Goal: Connect with others: Participate in discussion

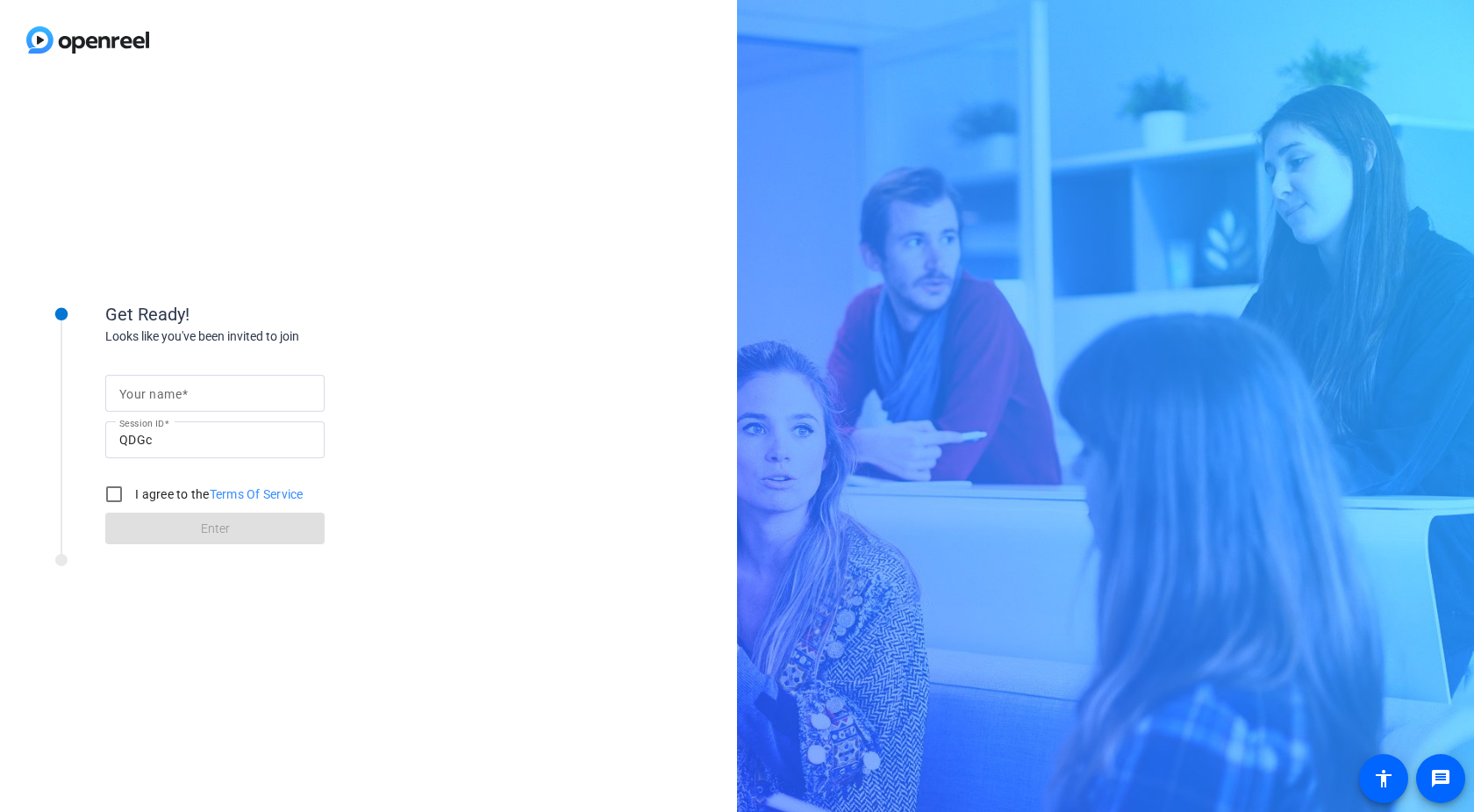
click at [177, 398] on mat-label "Your name" at bounding box center [150, 394] width 62 height 14
click at [177, 398] on input "Your name" at bounding box center [215, 393] width 191 height 21
type input "[PERSON_NAME]"
click at [117, 487] on input "I agree to the Terms Of Service" at bounding box center [114, 494] width 35 height 35
checkbox input "true"
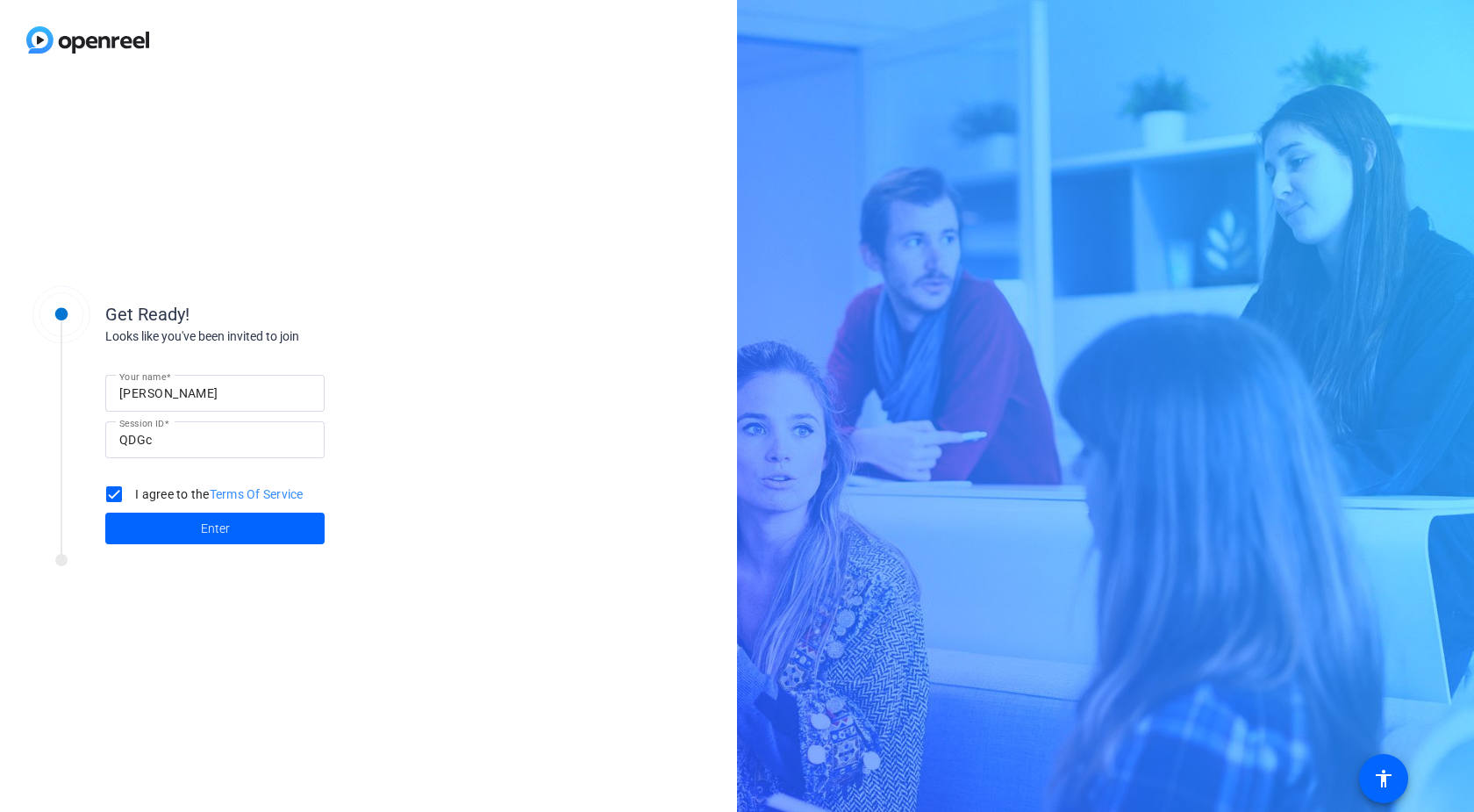
click at [182, 524] on span at bounding box center [214, 528] width 219 height 42
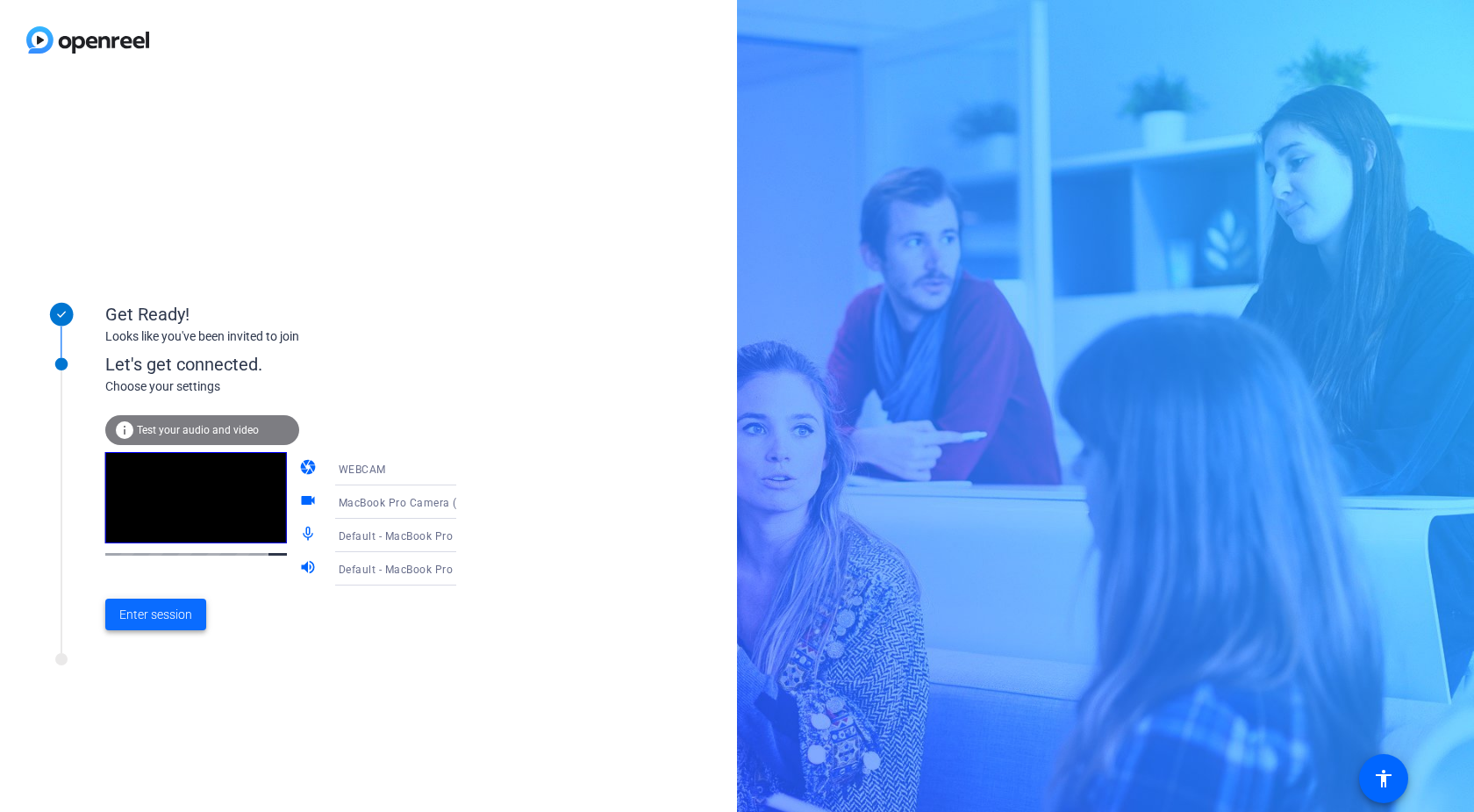
click at [140, 605] on span "Enter session" at bounding box center [156, 614] width 73 height 18
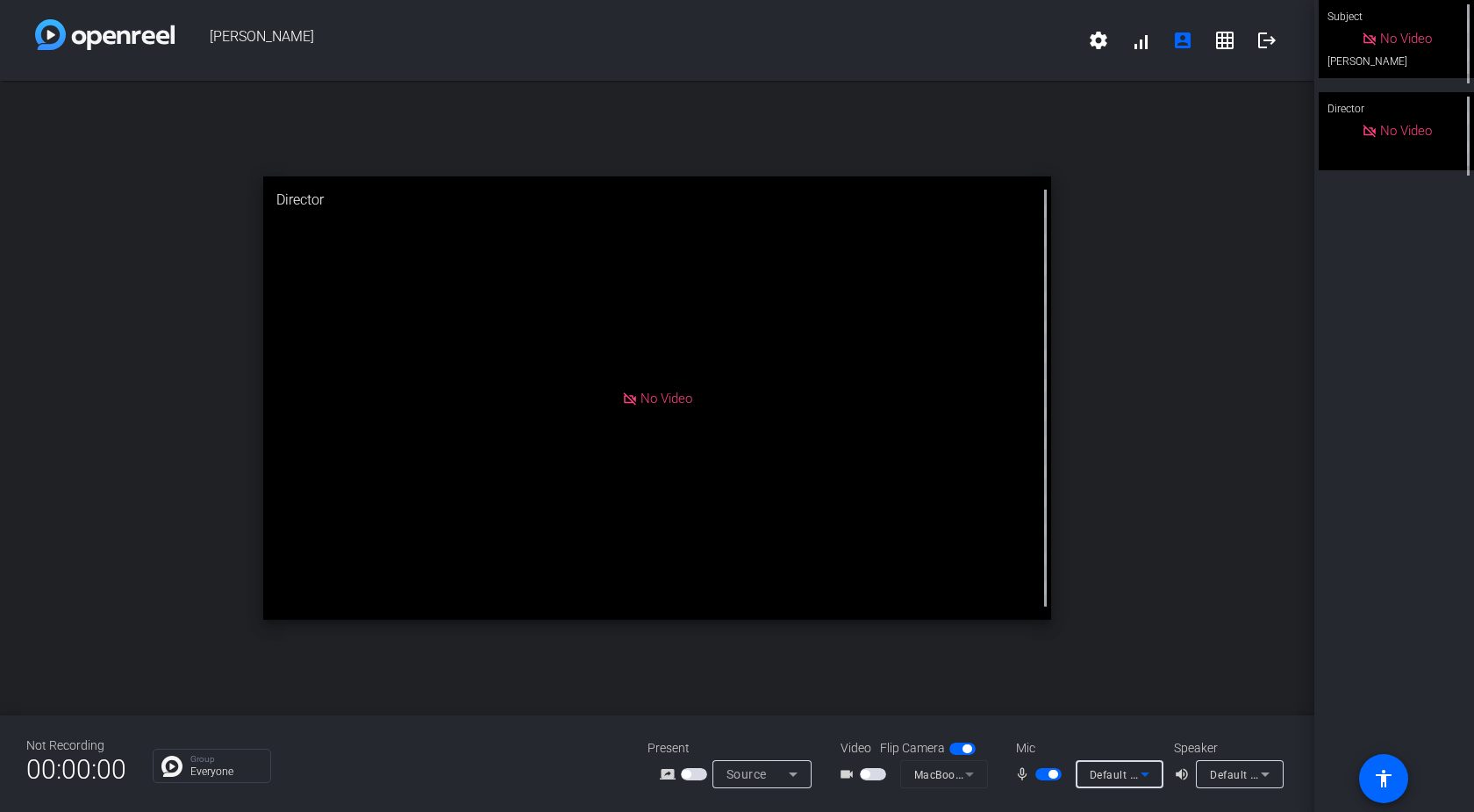
click at [1145, 775] on icon at bounding box center [1145, 774] width 9 height 5
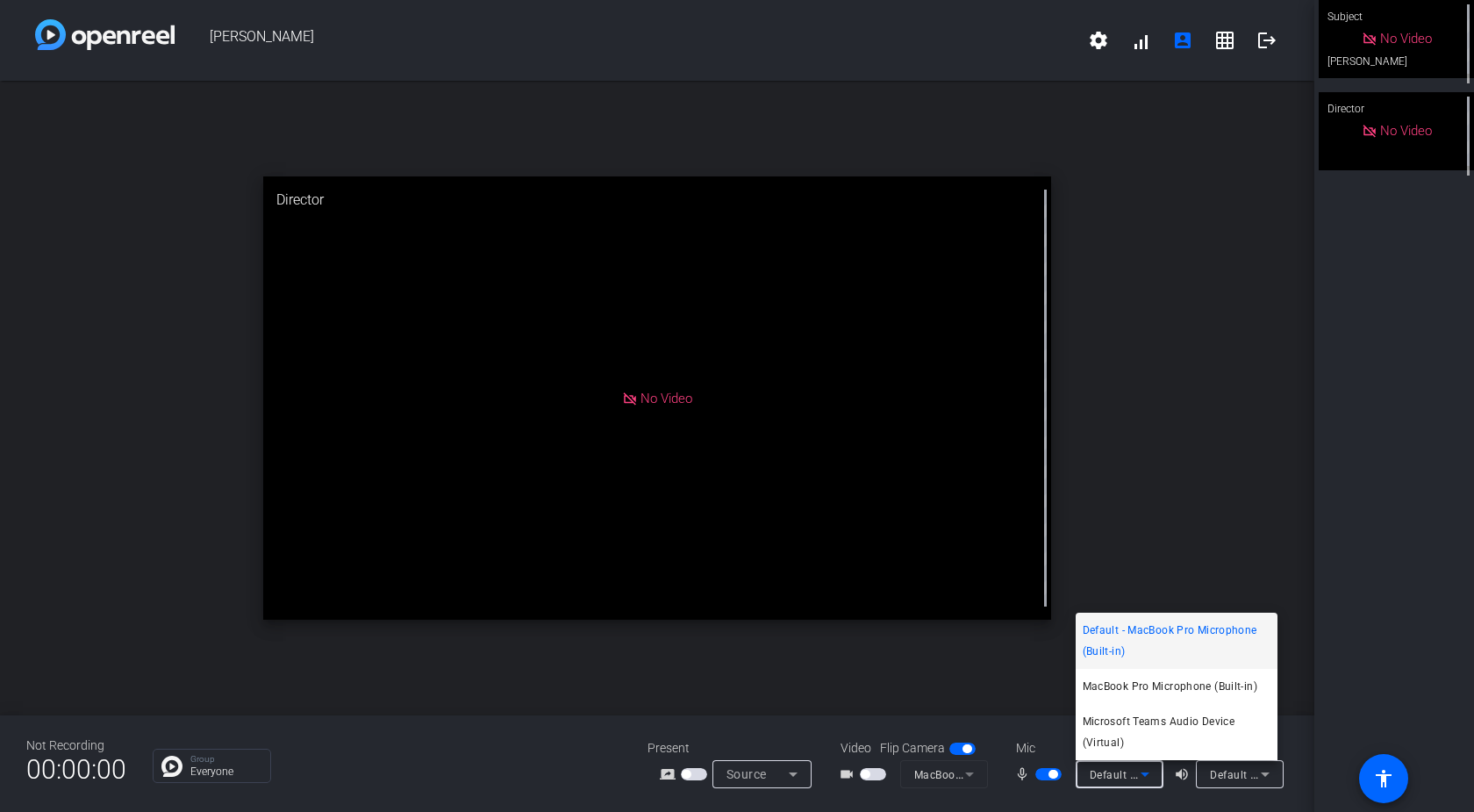
click at [1145, 775] on div at bounding box center [737, 406] width 1474 height 812
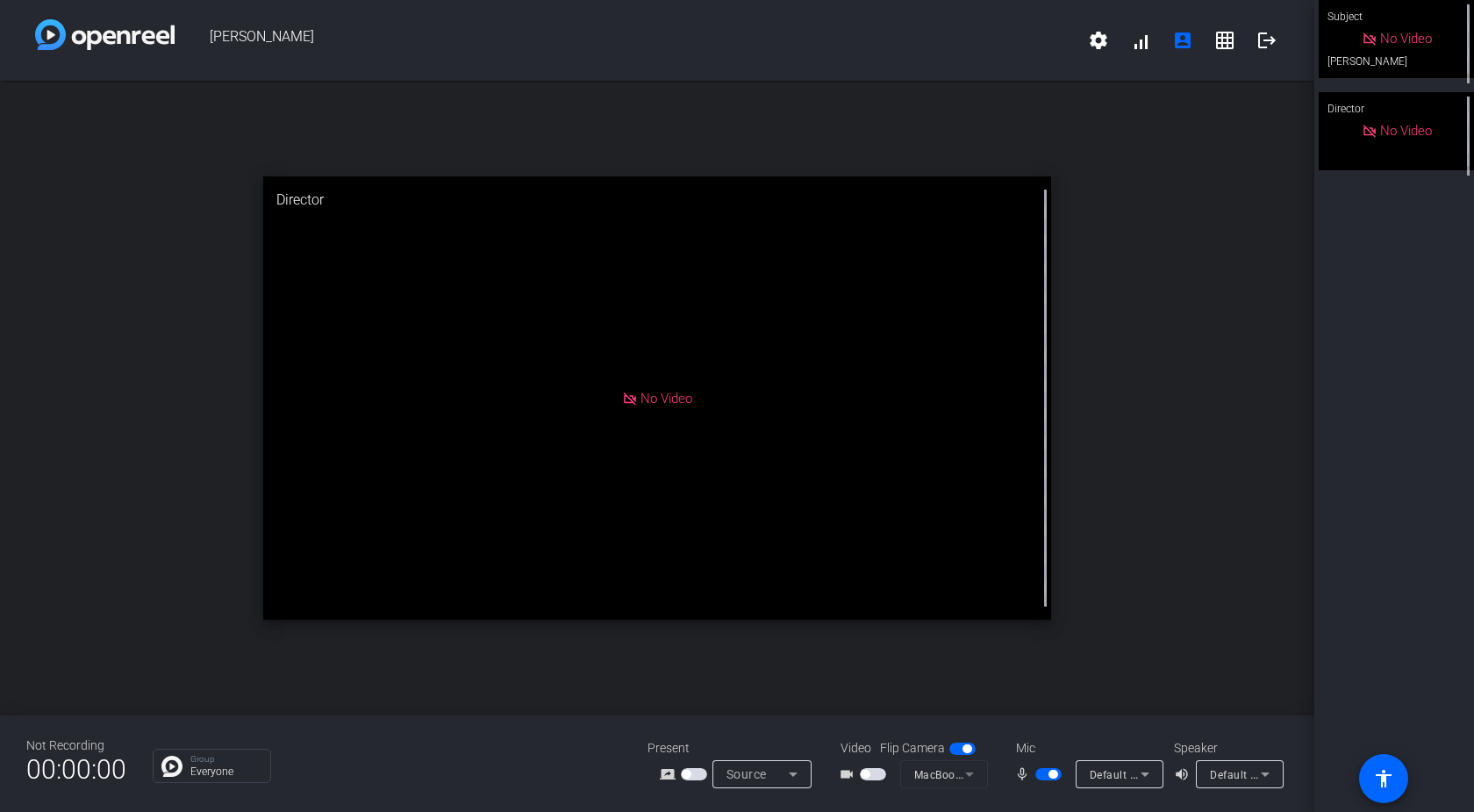
click at [919, 775] on mat-form-field "MacBook Pro Camera (0000:0001)" at bounding box center [944, 773] width 88 height 28
click at [961, 774] on mat-form-field "MacBook Pro Camera (0000:0001)" at bounding box center [944, 773] width 88 height 28
click at [971, 776] on mat-form-field "MacBook Pro Camera (0000:0001)" at bounding box center [944, 773] width 88 height 28
click at [969, 776] on mat-form-field "MacBook Pro Camera (0000:0001)" at bounding box center [944, 773] width 88 height 28
click at [969, 775] on mat-form-field "MacBook Pro Camera (0000:0001)" at bounding box center [944, 773] width 88 height 28
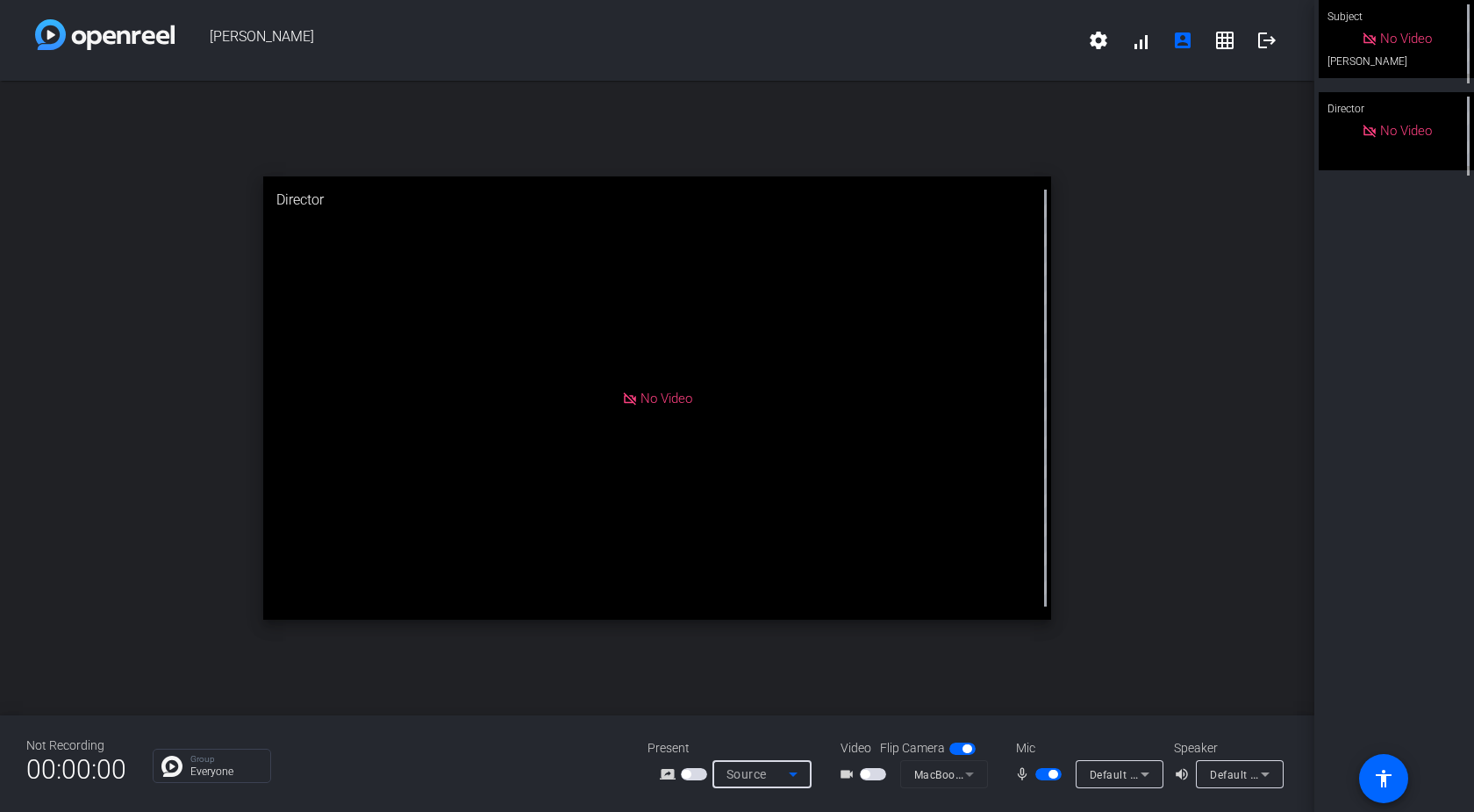
click at [800, 770] on icon at bounding box center [793, 774] width 21 height 21
click at [800, 770] on div at bounding box center [737, 406] width 1474 height 812
click at [1138, 775] on icon at bounding box center [1145, 774] width 21 height 21
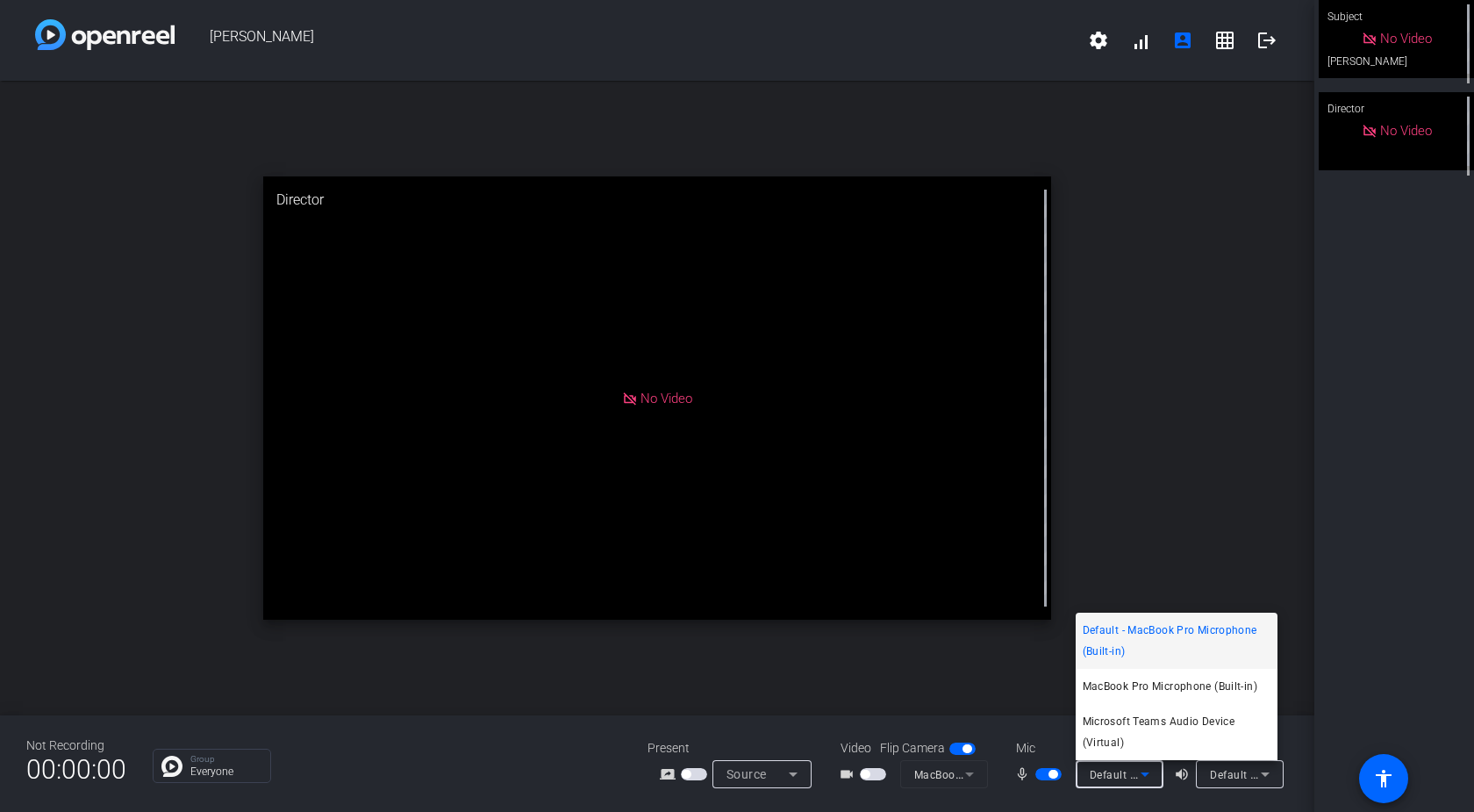
click at [1138, 775] on div at bounding box center [737, 406] width 1474 height 812
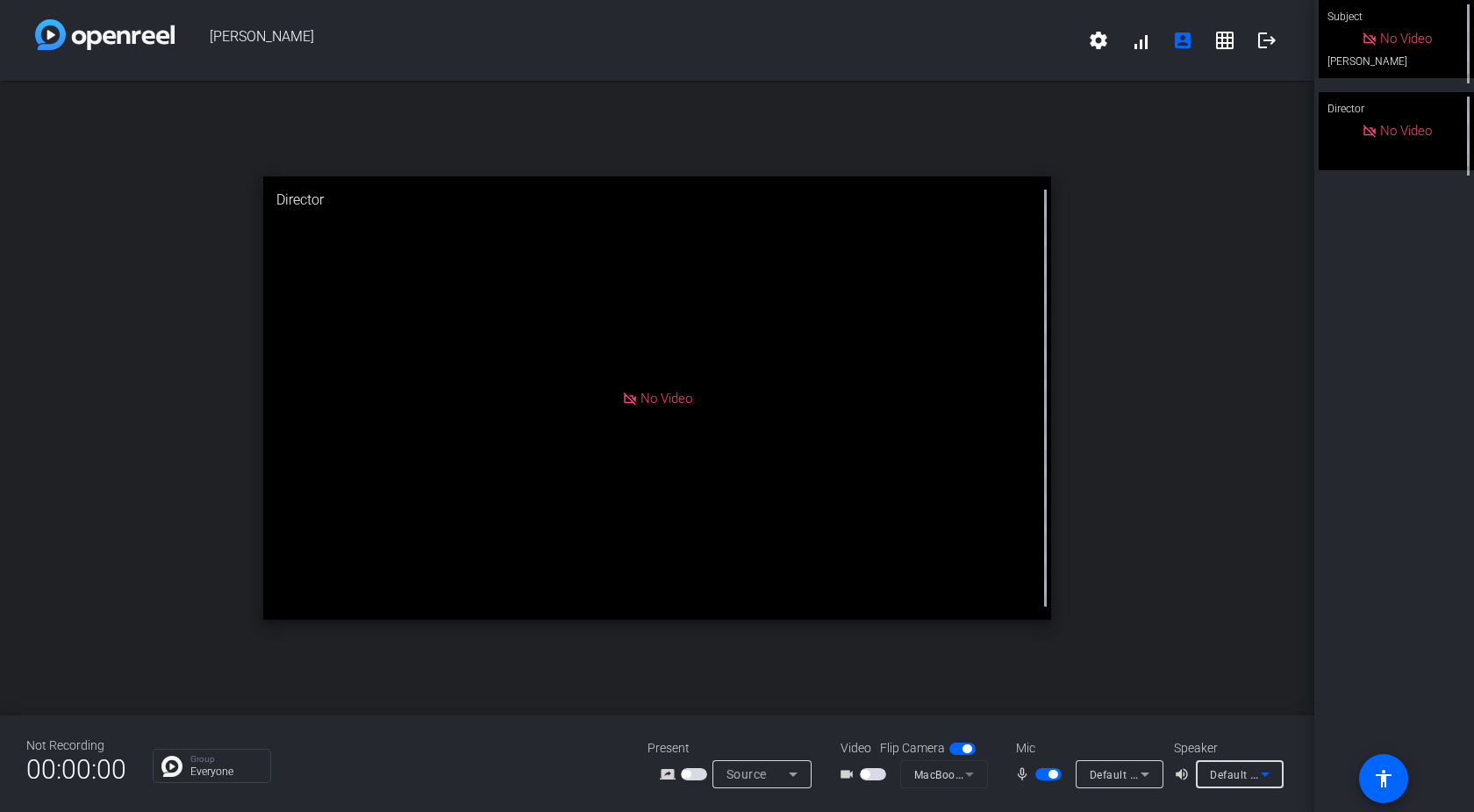
click at [1261, 776] on icon at bounding box center [1265, 774] width 21 height 21
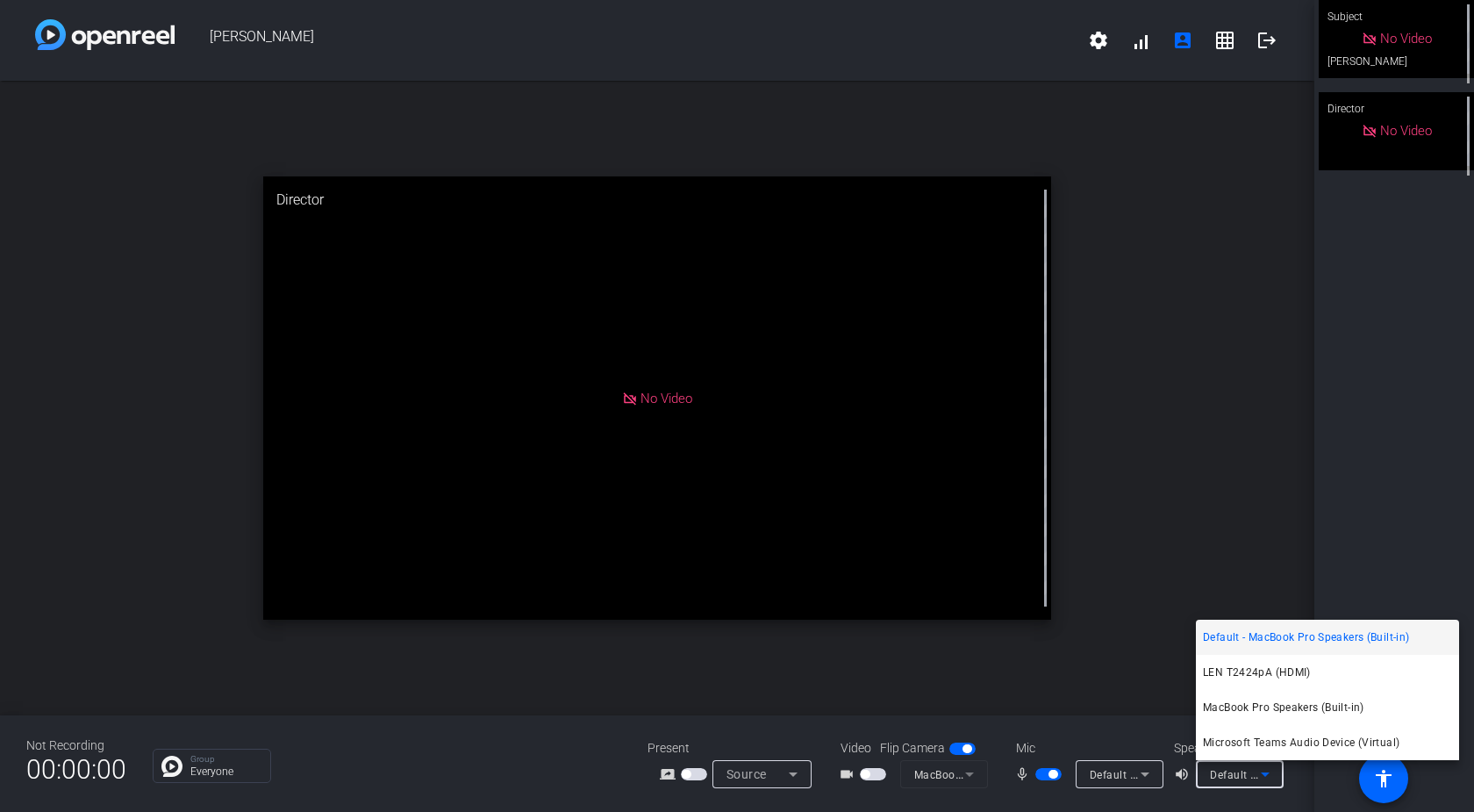
click at [1261, 776] on div at bounding box center [737, 406] width 1474 height 812
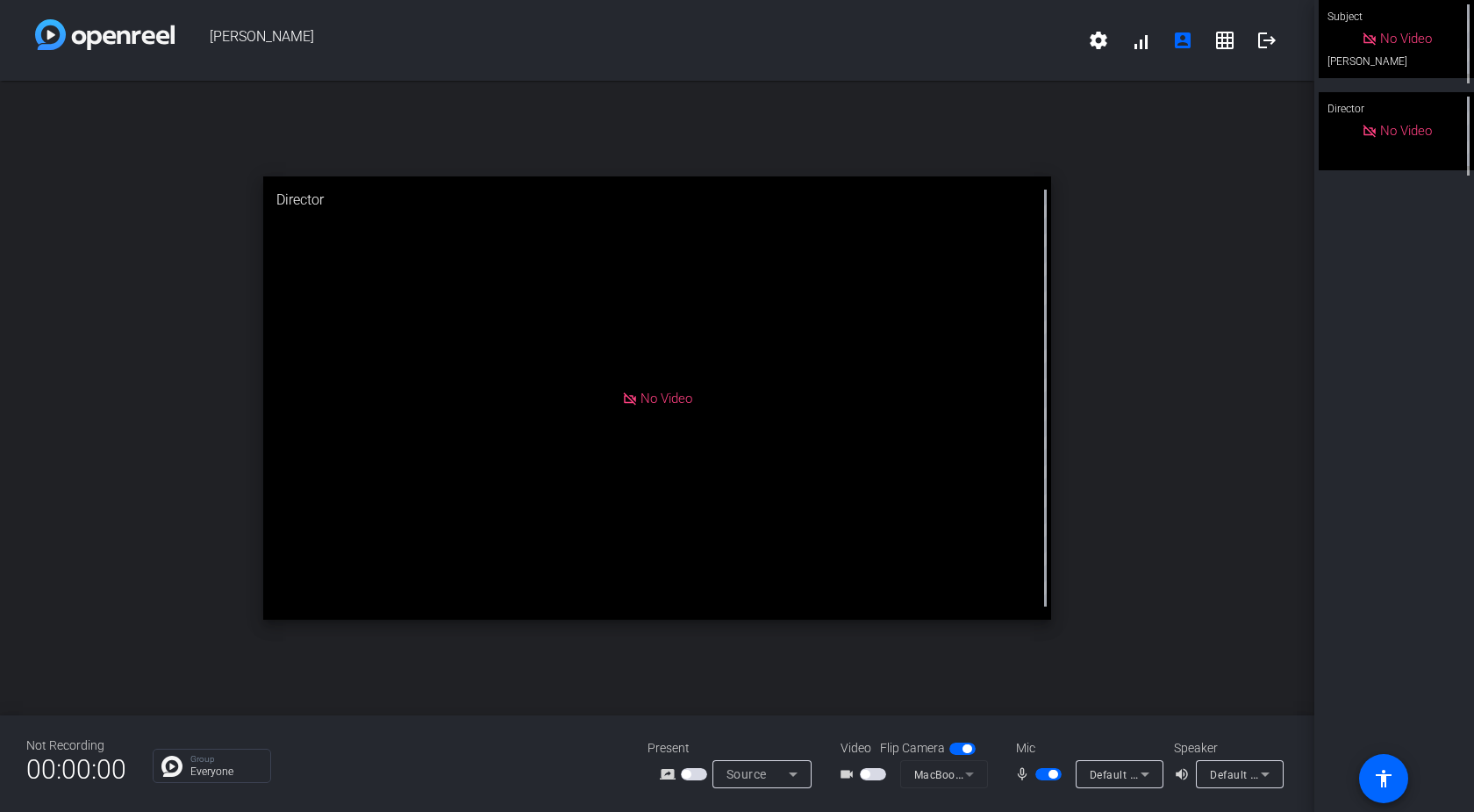
click at [967, 776] on mat-form-field "MacBook Pro Camera (0000:0001)" at bounding box center [944, 773] width 88 height 28
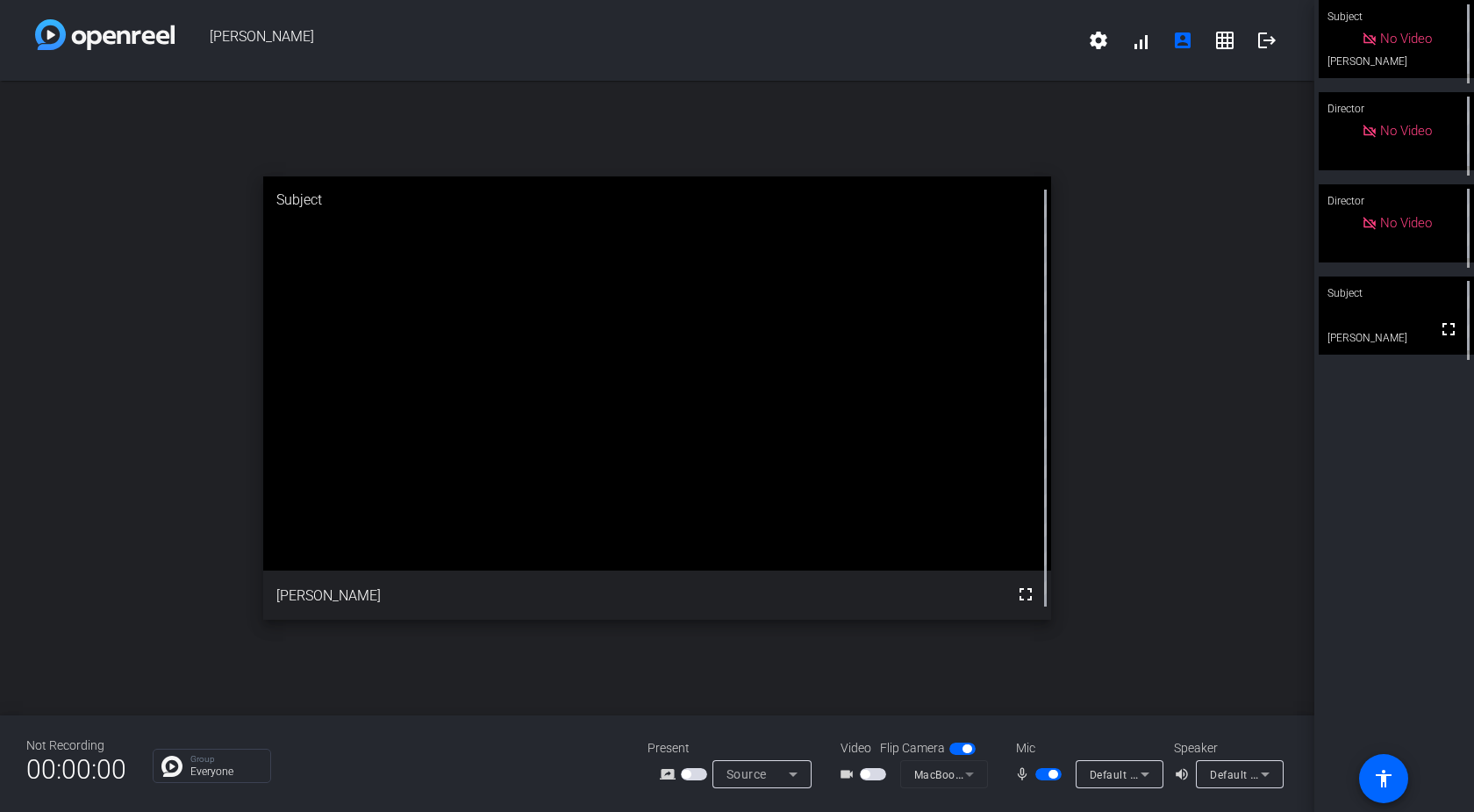
click at [1408, 308] on div "Subject" at bounding box center [1397, 293] width 155 height 33
click at [868, 773] on span "button" at bounding box center [865, 774] width 9 height 9
click at [876, 774] on span "button" at bounding box center [877, 774] width 9 height 9
click at [1053, 773] on span "button" at bounding box center [1052, 774] width 9 height 9
click at [1043, 773] on span "button" at bounding box center [1040, 774] width 9 height 9
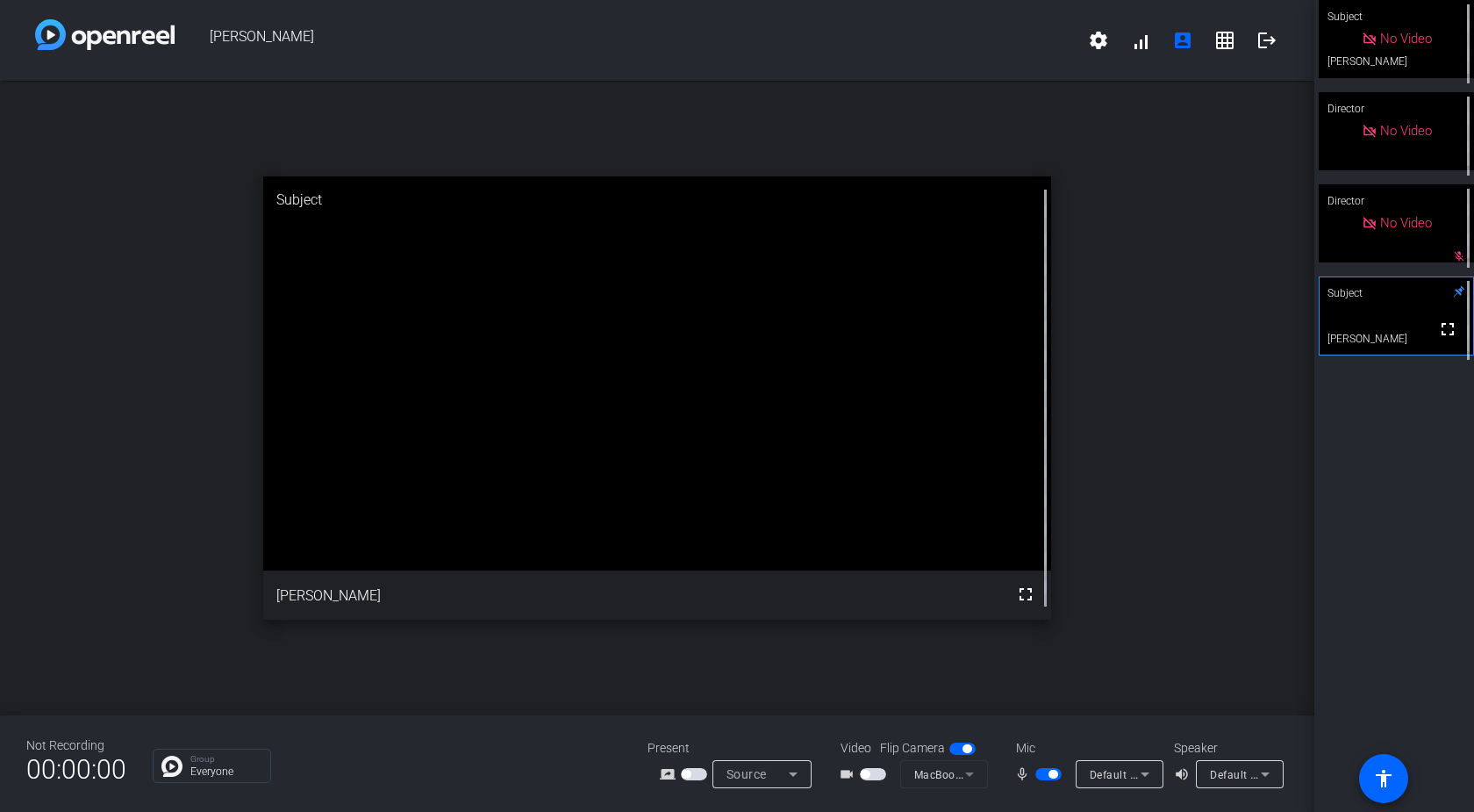
click at [1056, 773] on span "button" at bounding box center [1052, 774] width 9 height 9
click at [1044, 773] on span "button" at bounding box center [1040, 774] width 9 height 9
click at [1051, 778] on button "button" at bounding box center [1049, 774] width 27 height 12
click at [1040, 774] on span "button" at bounding box center [1040, 774] width 9 height 9
click at [1052, 775] on span "button" at bounding box center [1052, 774] width 9 height 9
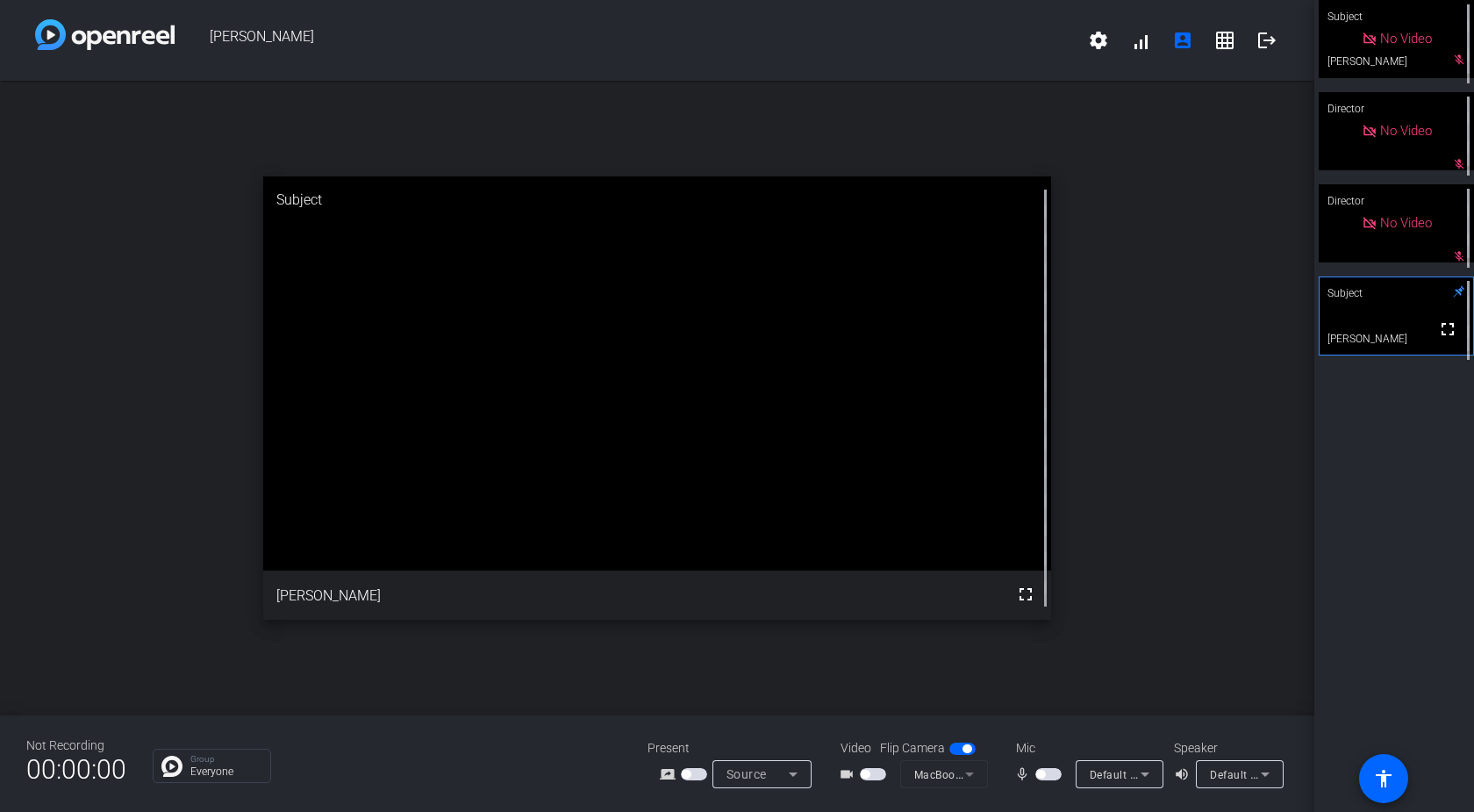
click at [1046, 775] on span "button" at bounding box center [1049, 774] width 27 height 12
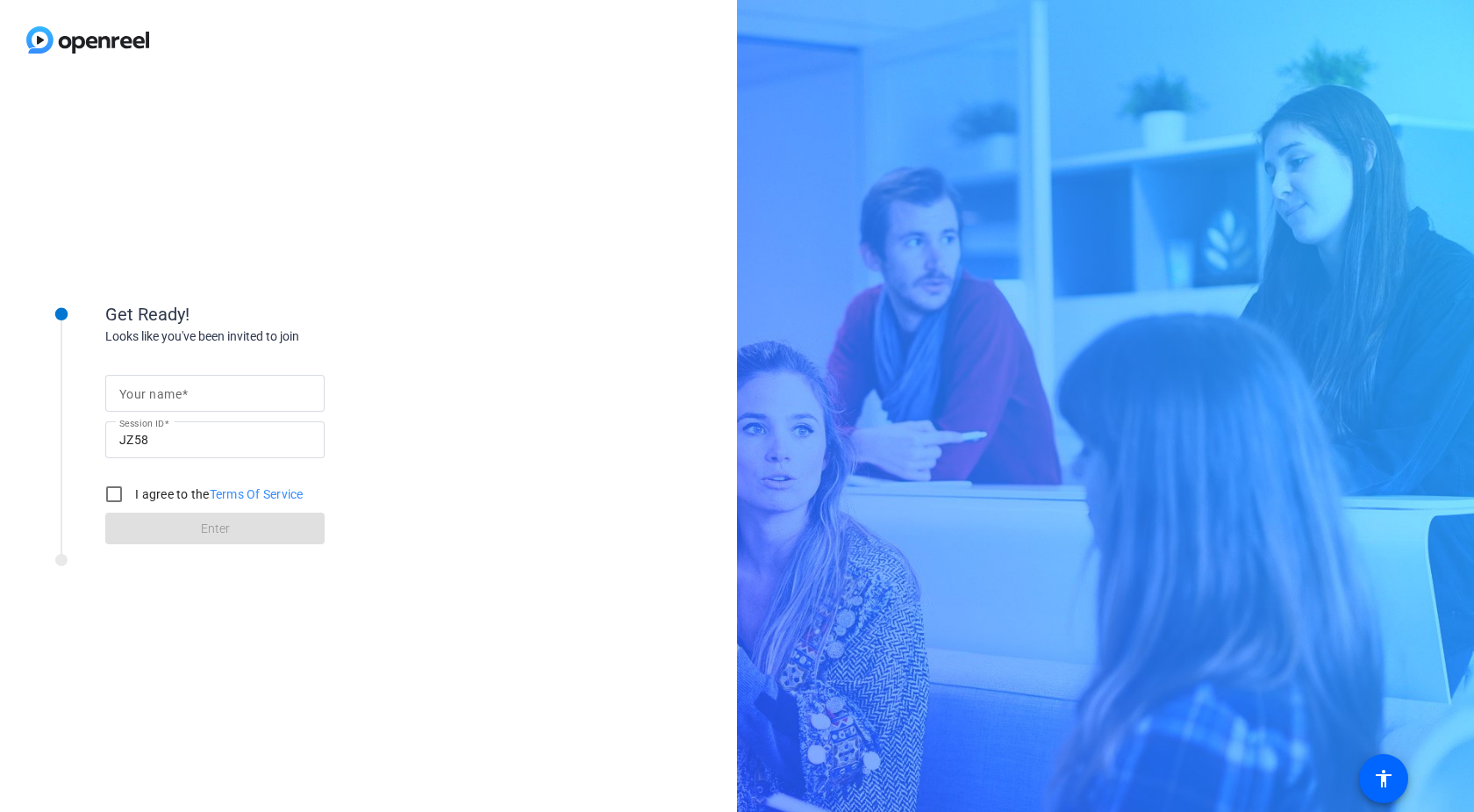
drag, startPoint x: 146, startPoint y: 419, endPoint x: 140, endPoint y: 399, distance: 20.9
click at [145, 418] on mat-label "Session ID" at bounding box center [142, 423] width 45 height 11
click at [145, 429] on input "JZ58" at bounding box center [215, 440] width 191 height 21
click at [137, 392] on mat-label "Your name" at bounding box center [150, 394] width 62 height 14
click at [137, 392] on input "Your name" at bounding box center [215, 393] width 191 height 21
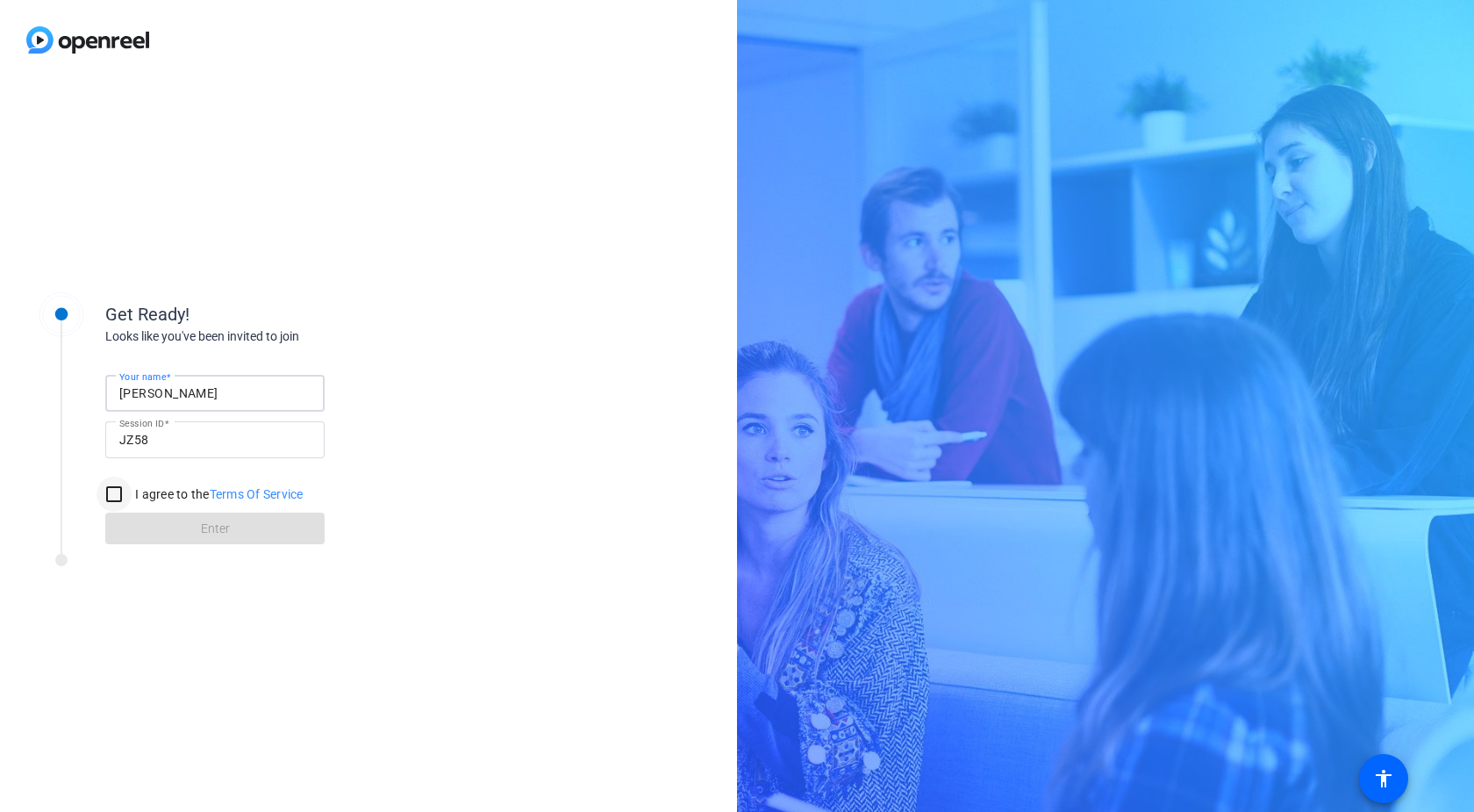
type input "[PERSON_NAME]"
drag, startPoint x: 115, startPoint y: 488, endPoint x: 124, endPoint y: 512, distance: 25.6
click at [116, 492] on input "I agree to the Terms Of Service" at bounding box center [114, 494] width 35 height 35
checkbox input "true"
click at [125, 514] on span at bounding box center [214, 528] width 219 height 42
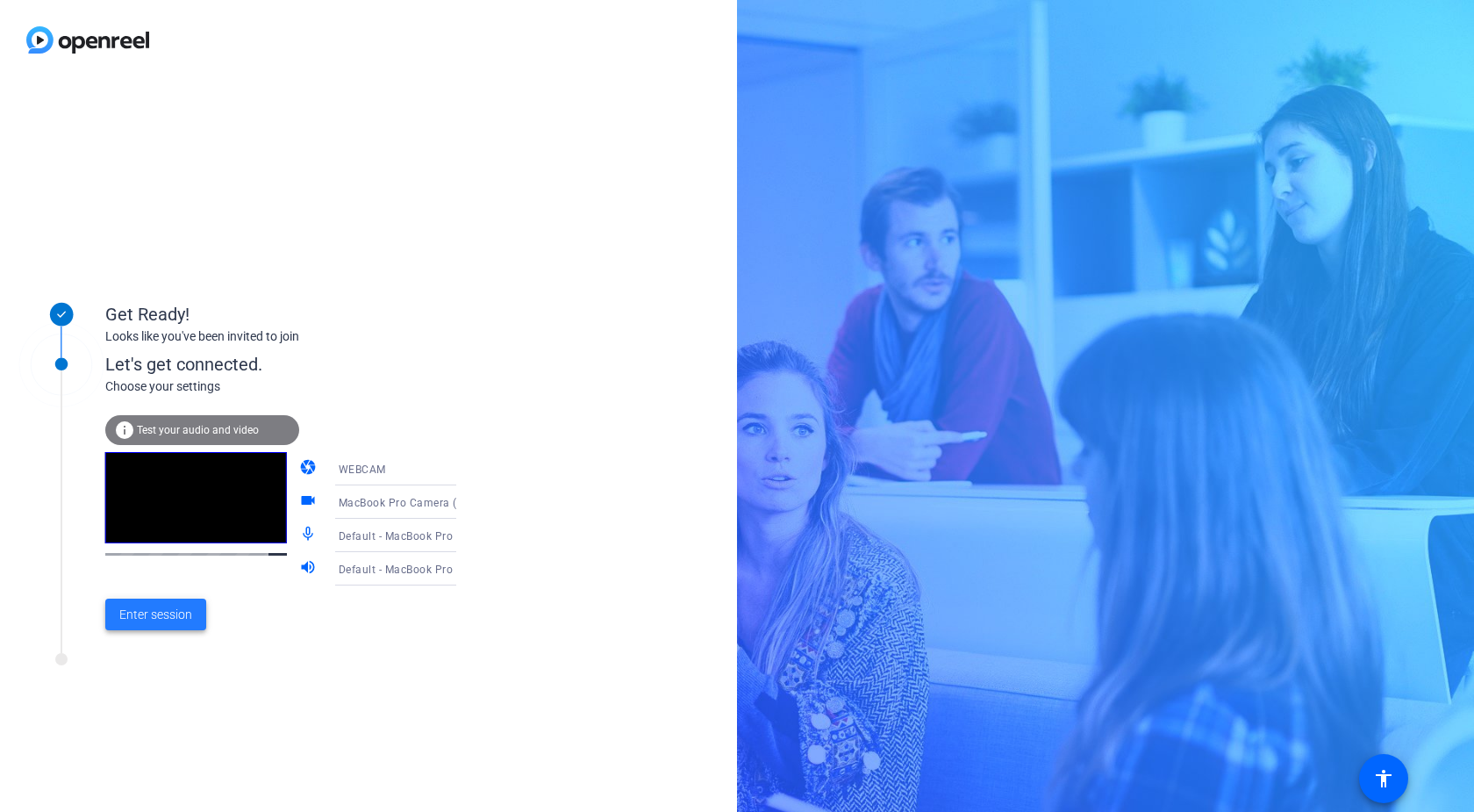
click at [174, 618] on span "Enter session" at bounding box center [156, 614] width 73 height 18
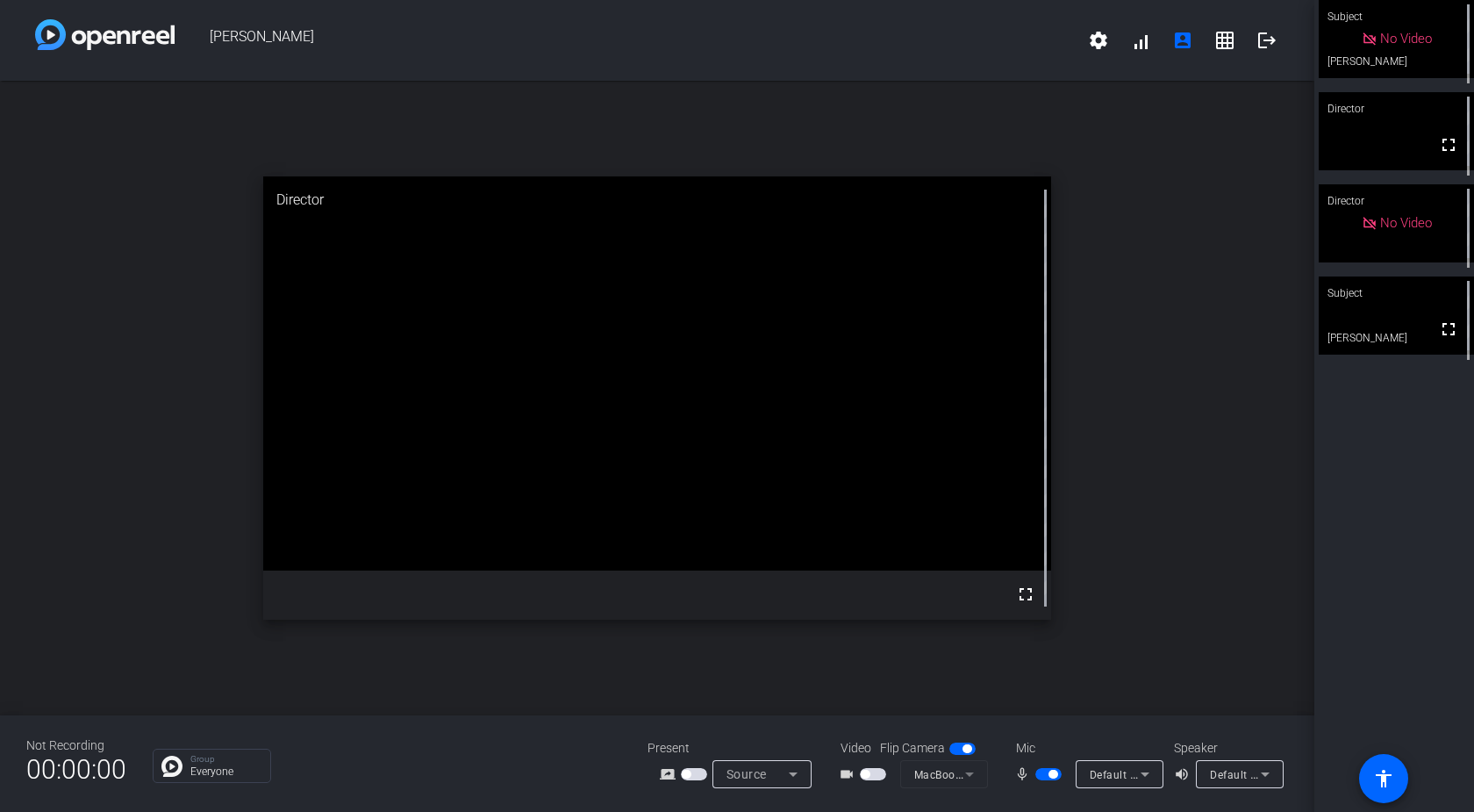
click at [1390, 324] on video at bounding box center [1397, 316] width 155 height 78
click at [1060, 775] on span "button" at bounding box center [1049, 774] width 27 height 12
click at [1042, 775] on span "button" at bounding box center [1040, 774] width 9 height 9
click at [1045, 772] on span "button" at bounding box center [1049, 774] width 27 height 12
click at [1040, 775] on span "button" at bounding box center [1040, 774] width 9 height 9
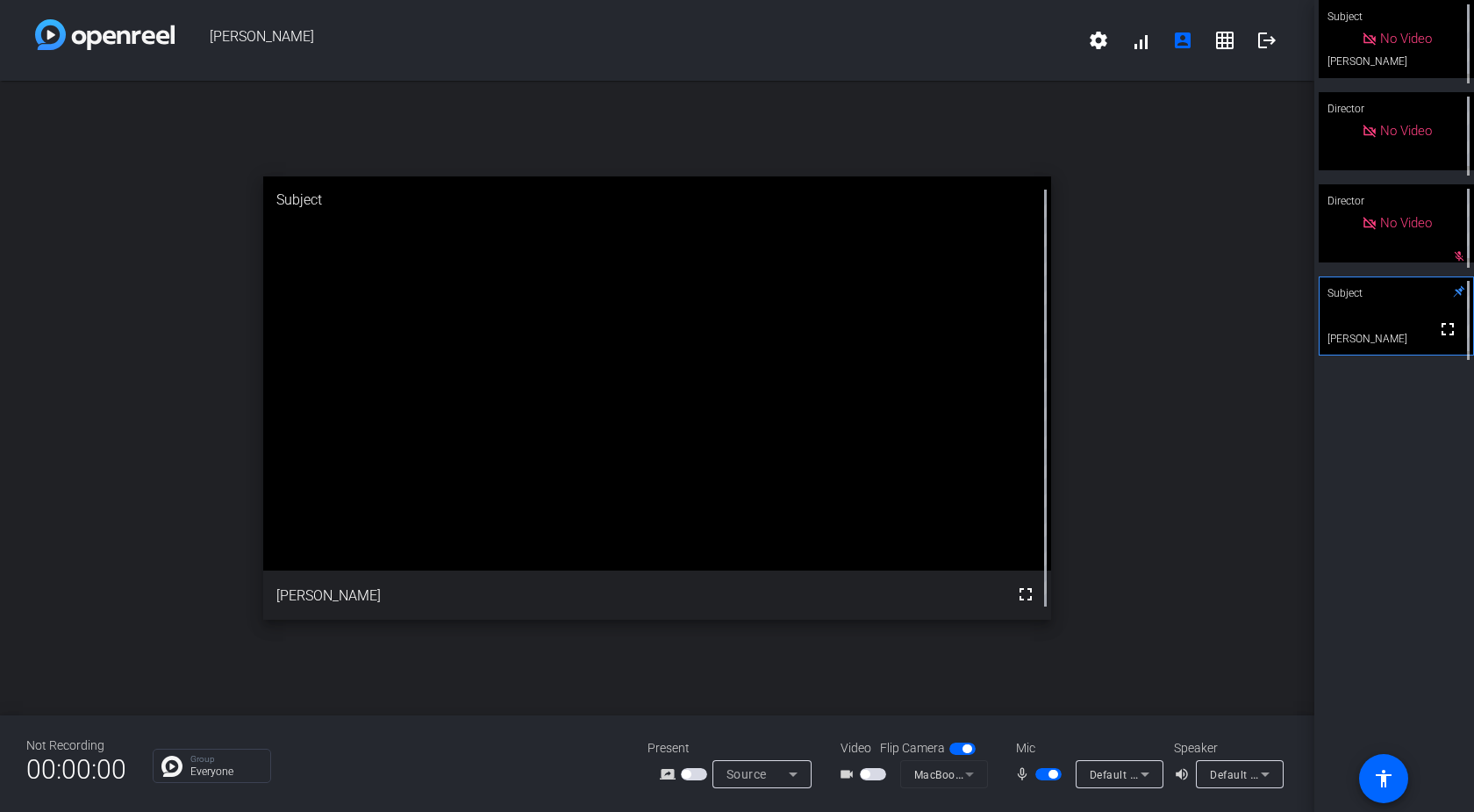
click at [1053, 774] on span "button" at bounding box center [1052, 774] width 9 height 9
click at [1044, 776] on span "button" at bounding box center [1040, 774] width 9 height 9
